Goal: Navigation & Orientation: Find specific page/section

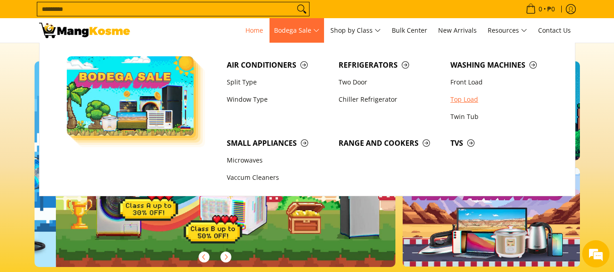
scroll to position [0, 362]
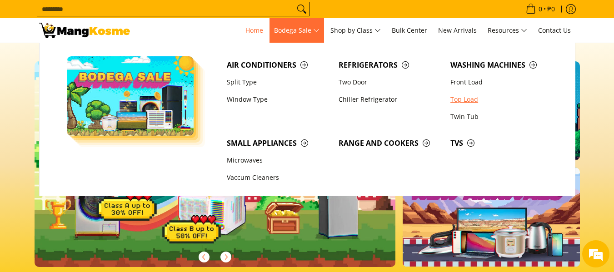
click at [470, 101] on link "Top Load" at bounding box center [502, 99] width 112 height 17
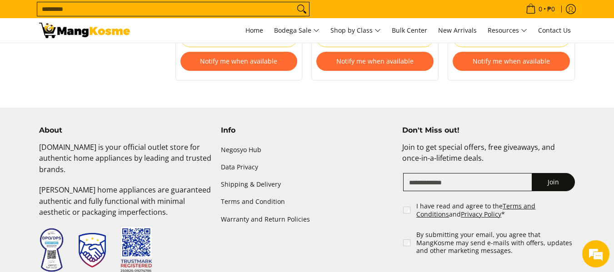
scroll to position [1272, 0]
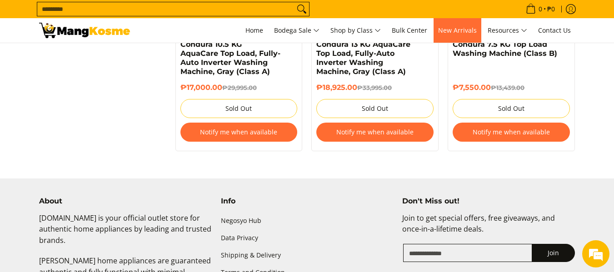
click at [457, 31] on span "New Arrivals" at bounding box center [457, 30] width 39 height 9
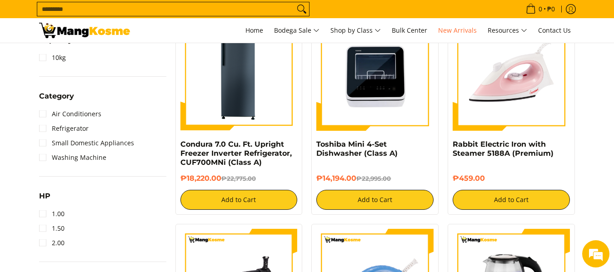
scroll to position [424, 0]
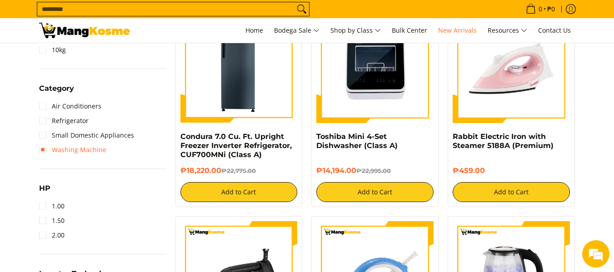
click at [41, 151] on link "Washing Machine" at bounding box center [72, 150] width 67 height 15
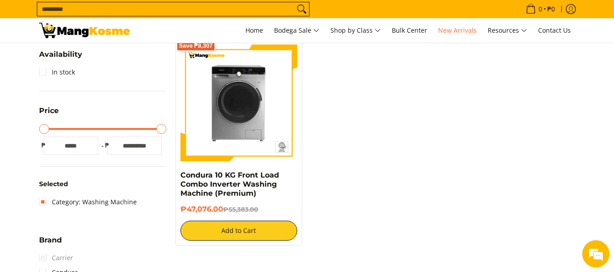
scroll to position [169, 0]
